Goal: Information Seeking & Learning: Learn about a topic

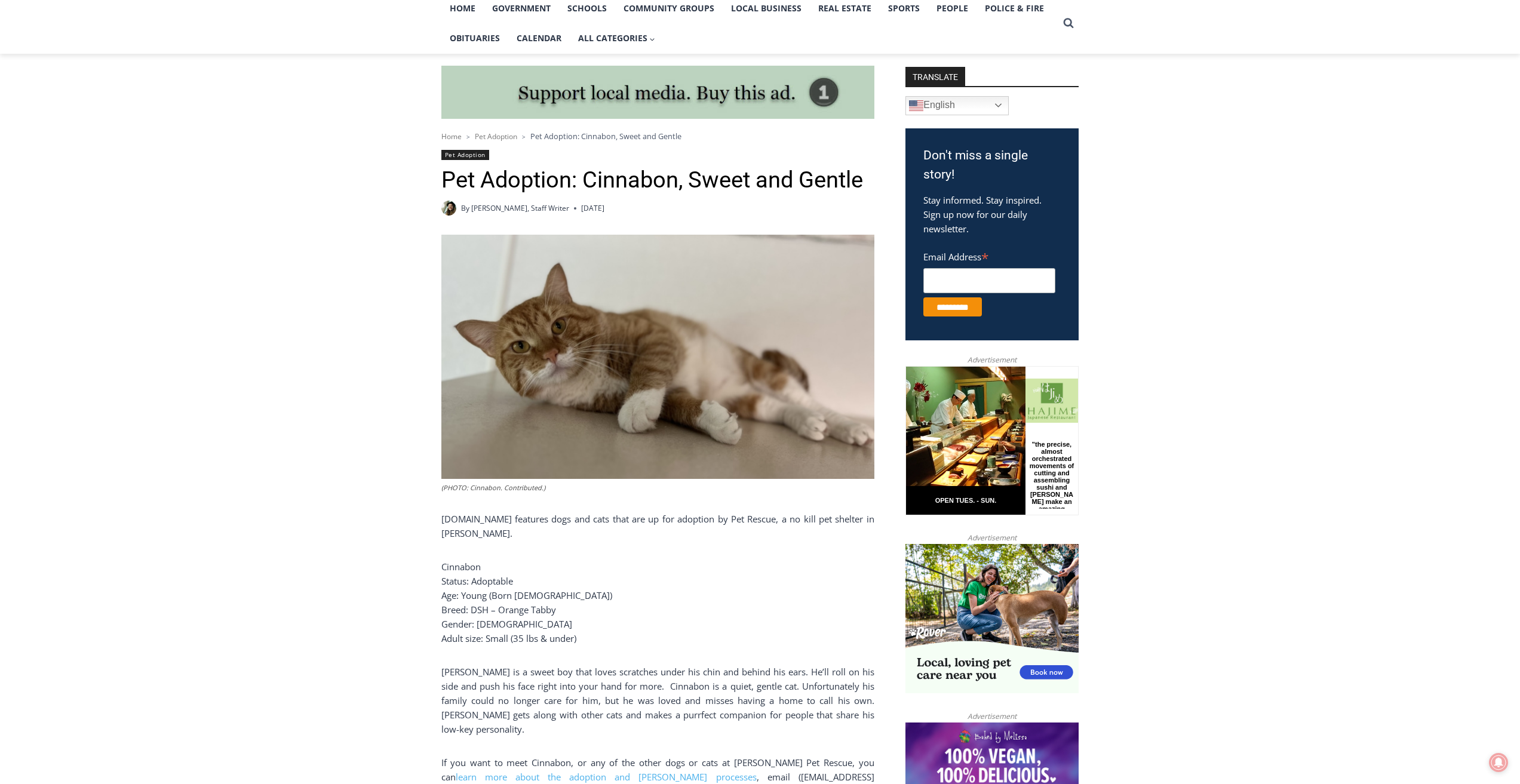
scroll to position [418, 0]
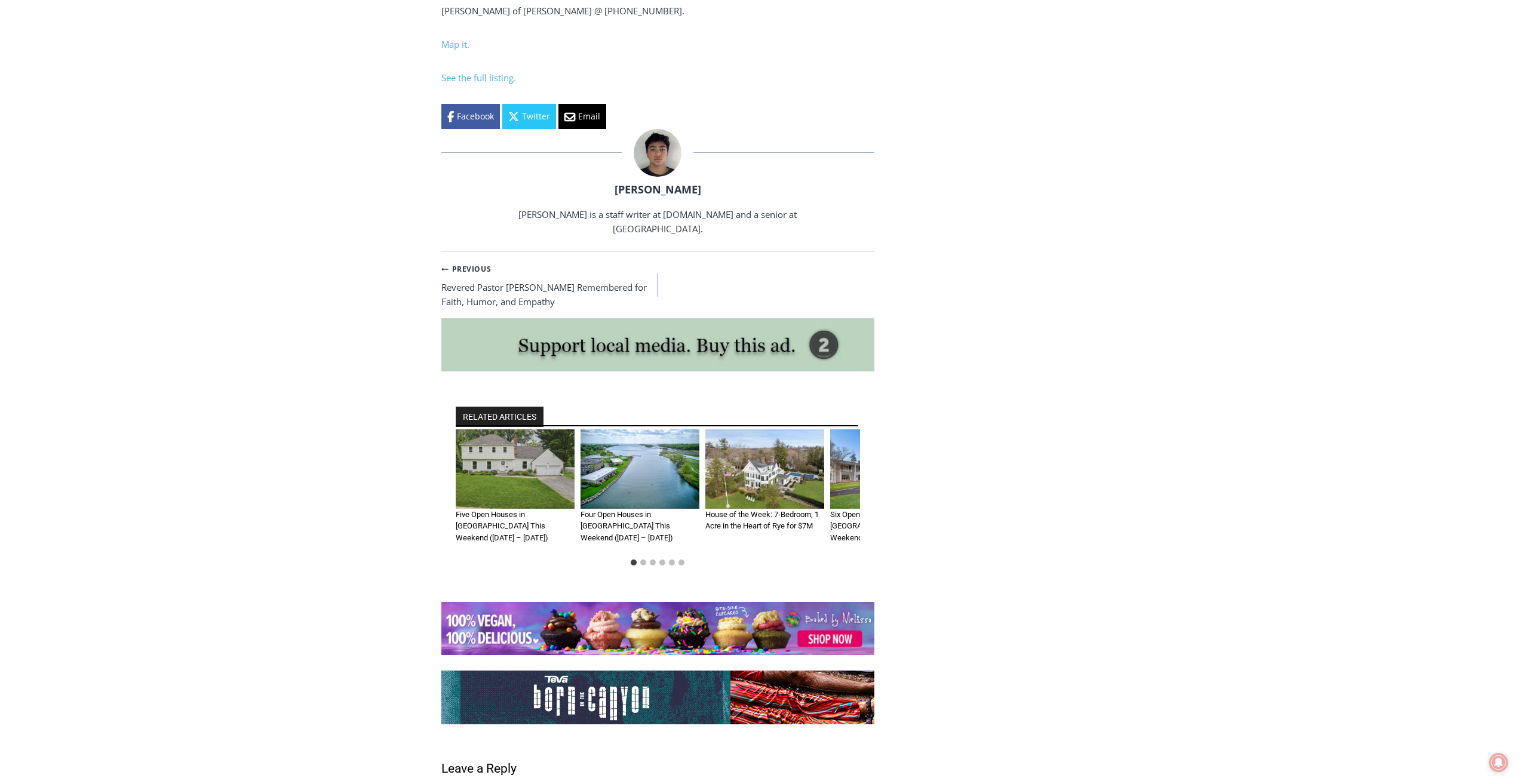
scroll to position [5015, 0]
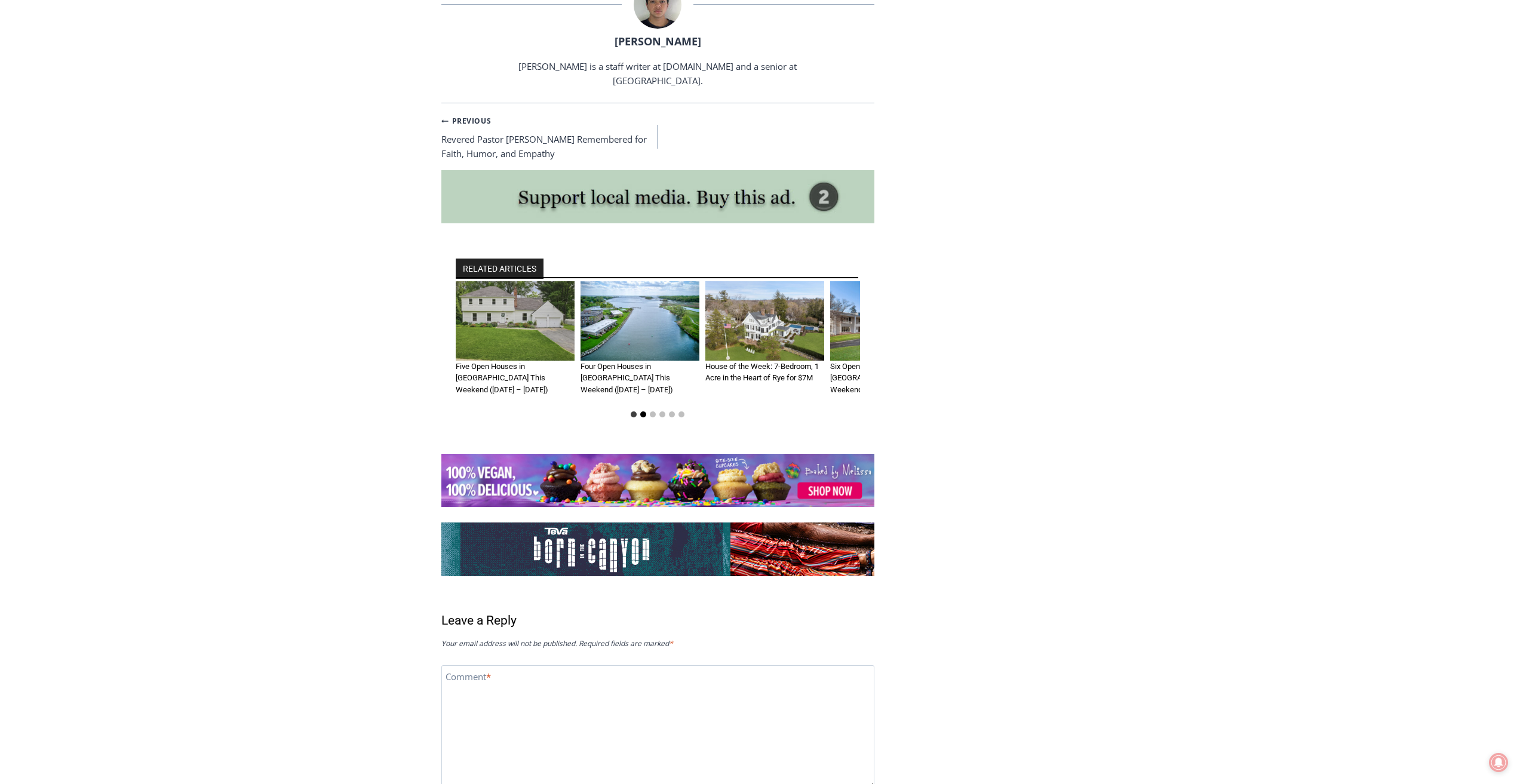
click at [644, 411] on button "Go to slide 2" at bounding box center [644, 414] width 6 height 6
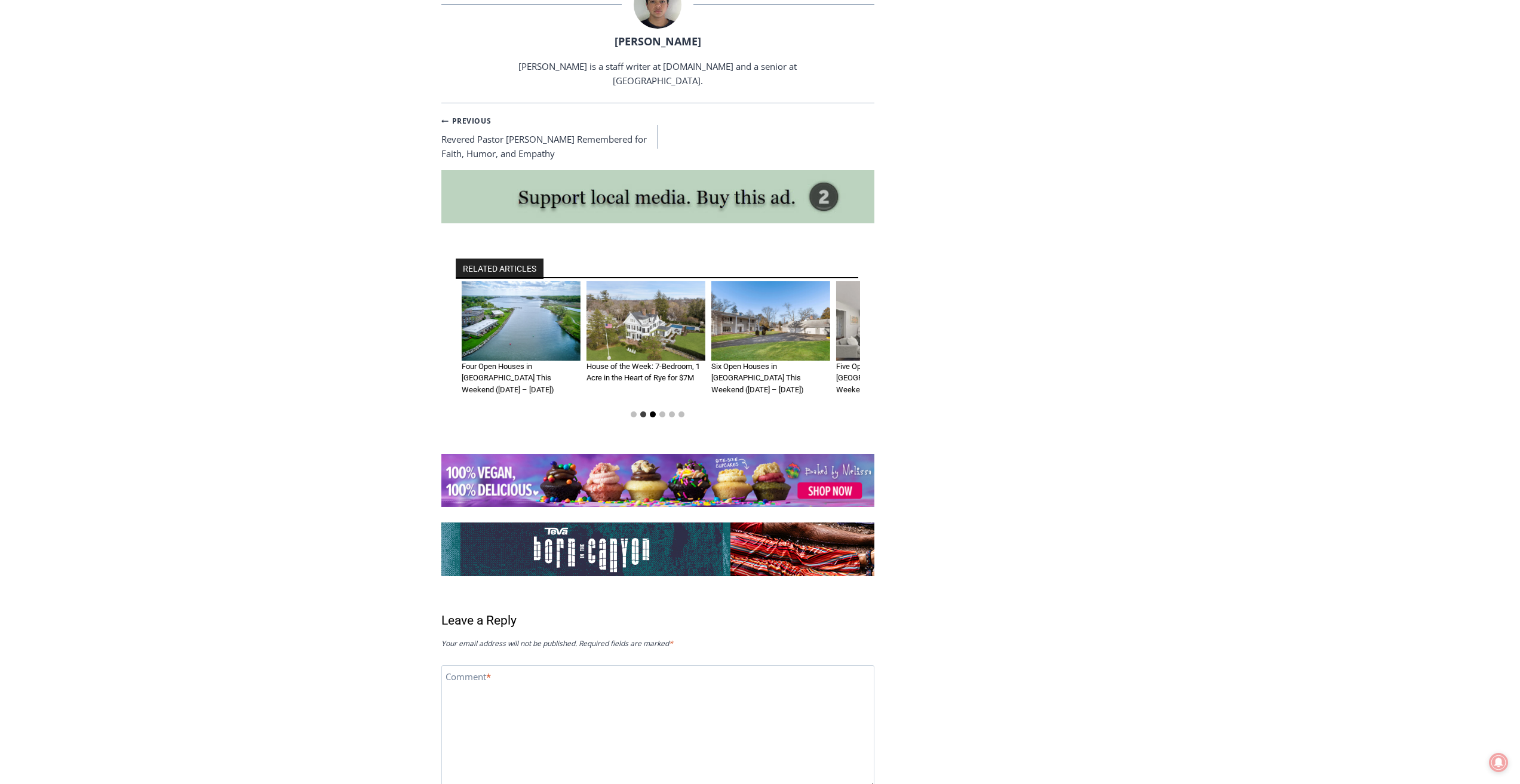
click at [653, 411] on button "Go to slide 3" at bounding box center [653, 414] width 6 height 6
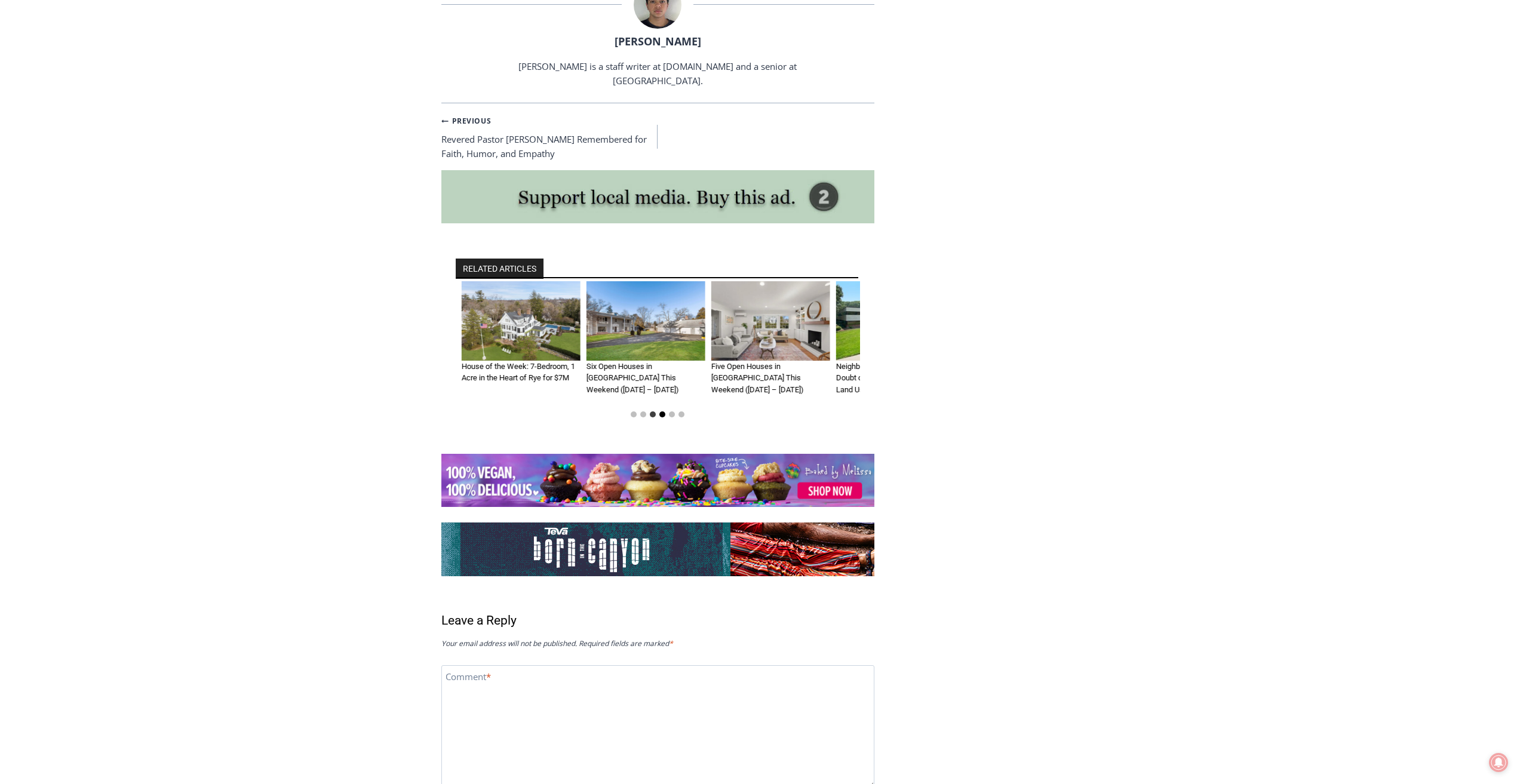
click at [664, 411] on button "Go to slide 4" at bounding box center [662, 414] width 6 height 6
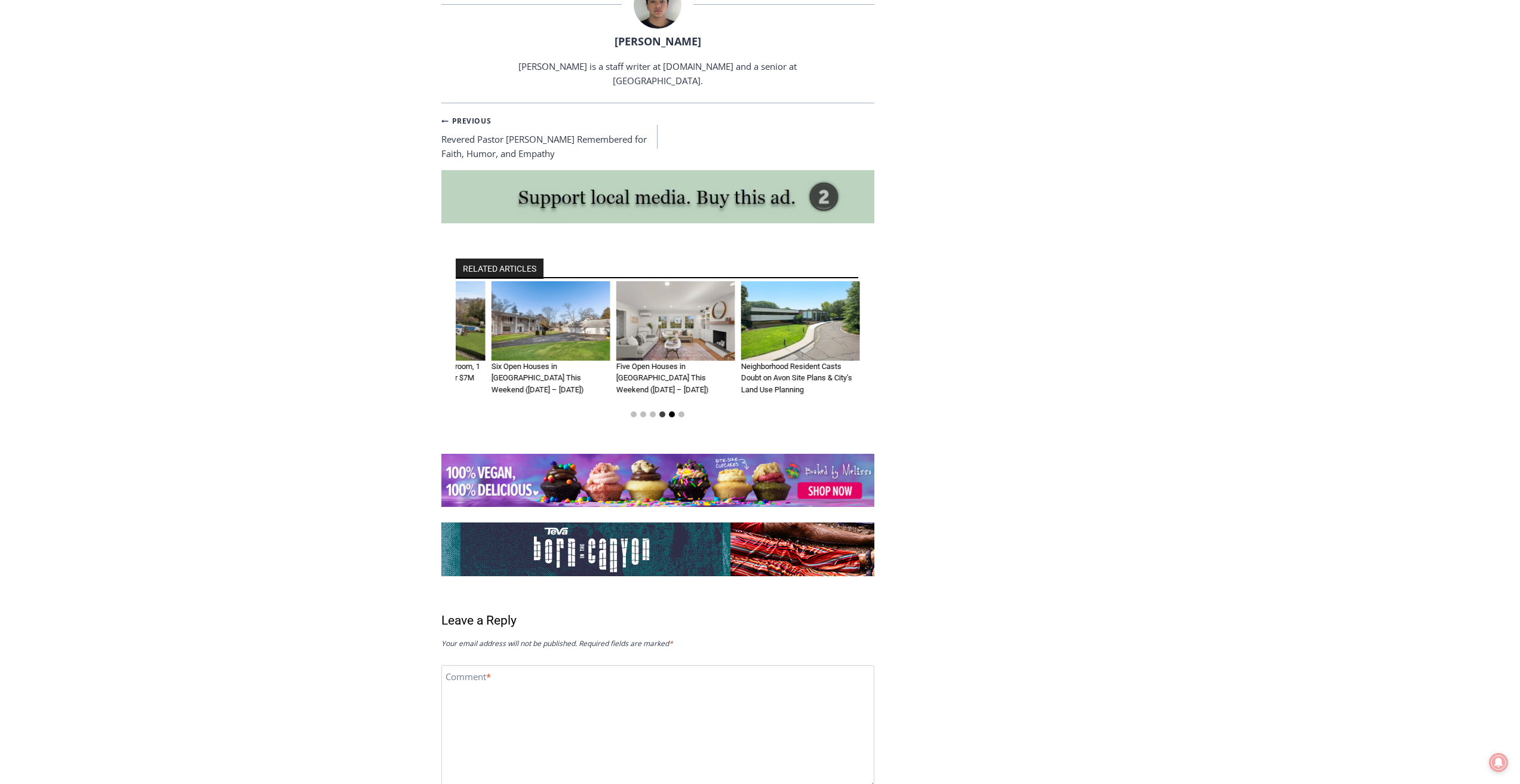
click at [671, 411] on button "Go to slide 5" at bounding box center [672, 414] width 6 height 6
click at [684, 411] on button "Go to slide 6" at bounding box center [681, 414] width 6 height 6
click at [778, 362] on link "Neighborhood Resident Casts Doubt on Avon Site Plans & City’s Land Use Planning" at bounding box center [797, 377] width 111 height 32
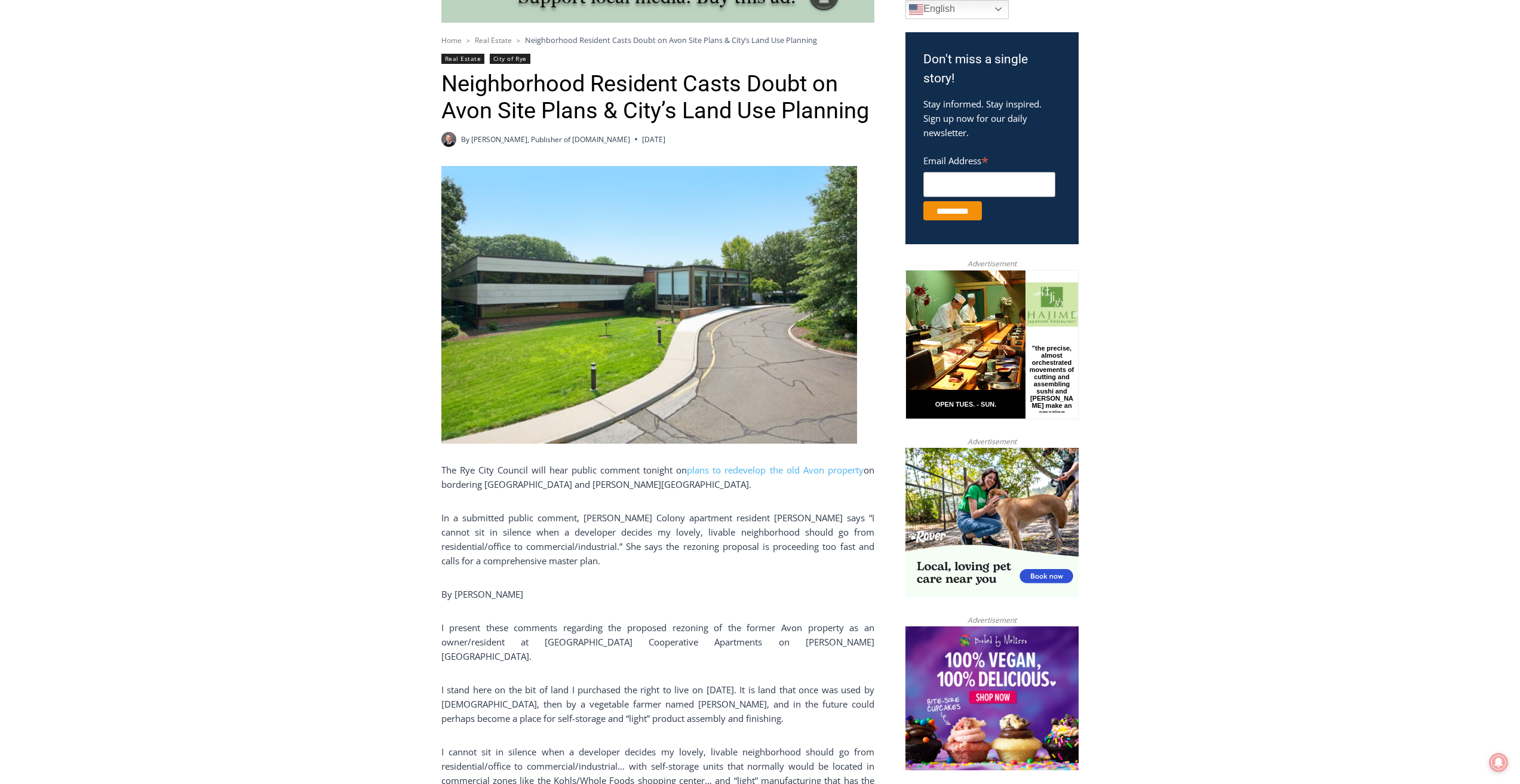
scroll to position [358, 0]
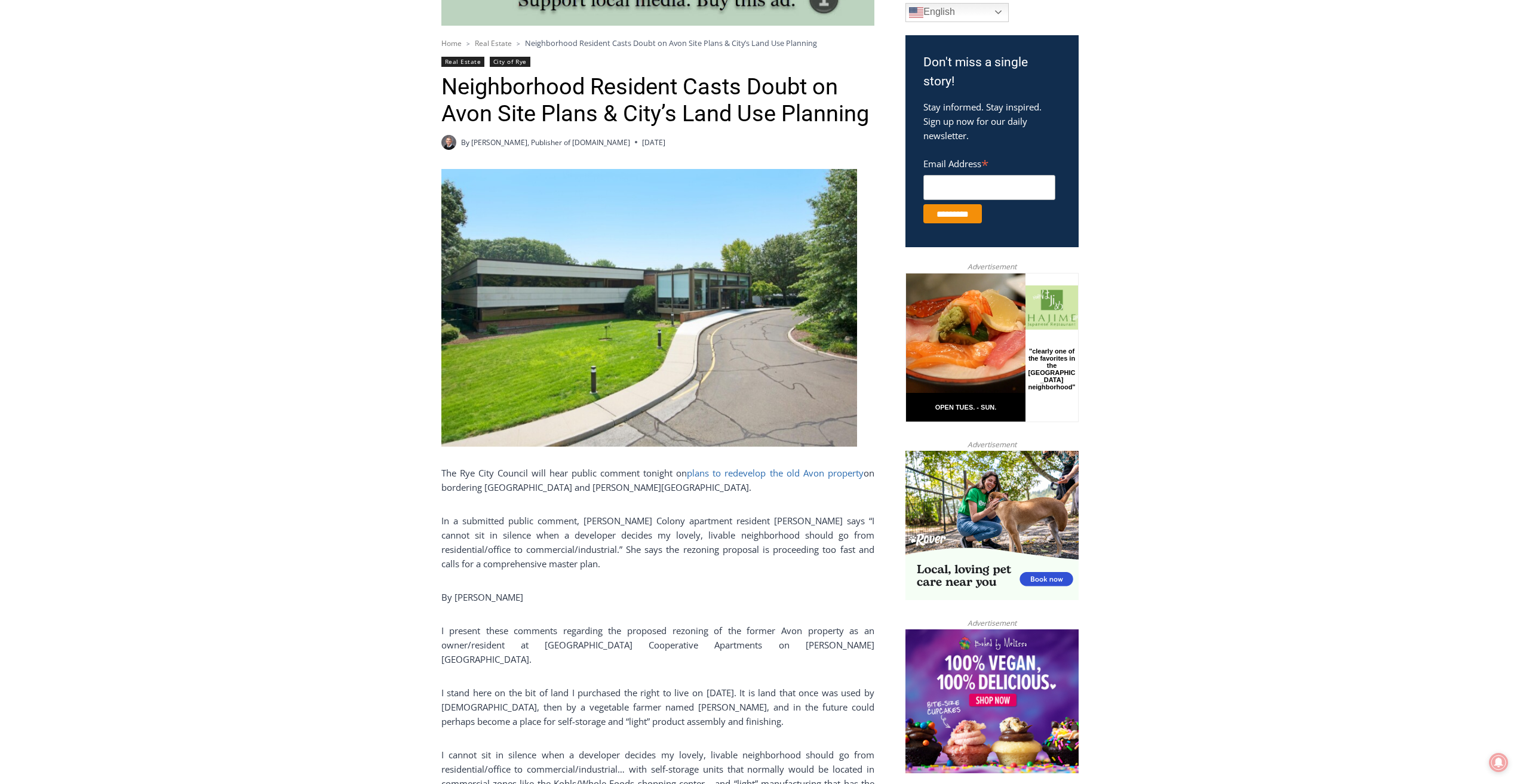
click at [702, 477] on link "plans to redevelop the old Avon property" at bounding box center [776, 473] width 177 height 12
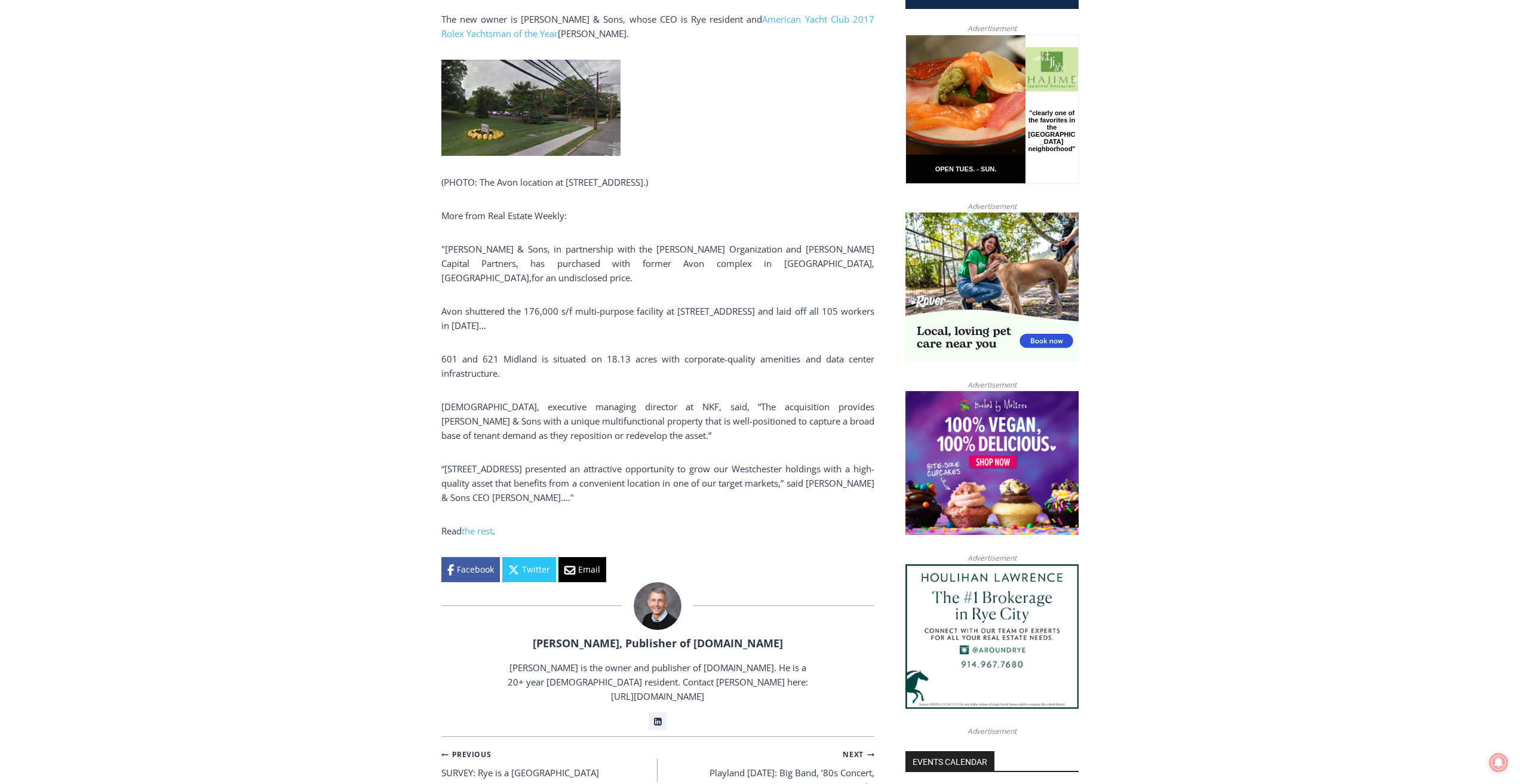
scroll to position [597, 0]
